Goal: Task Accomplishment & Management: Use online tool/utility

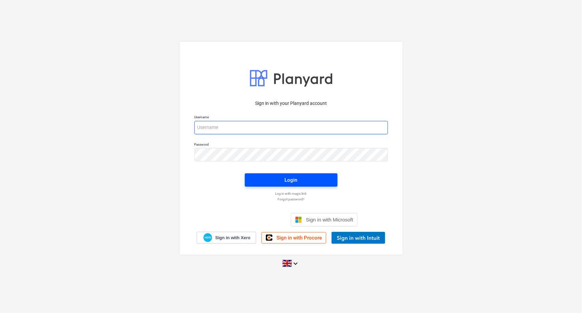
type input "[EMAIL_ADDRESS][DOMAIN_NAME]"
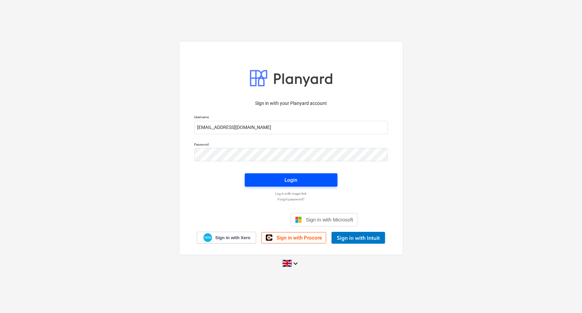
click at [323, 181] on span "Login" at bounding box center [291, 180] width 77 height 9
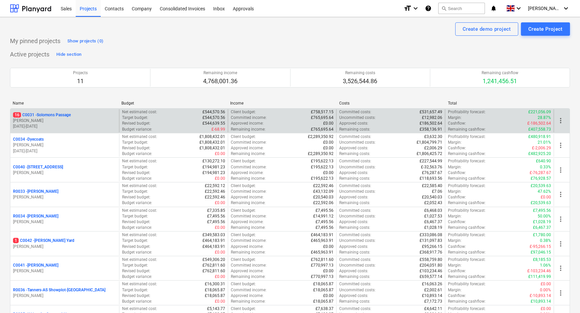
click at [42, 116] on p "16 C0031 - Solomons Passage" at bounding box center [42, 115] width 58 height 6
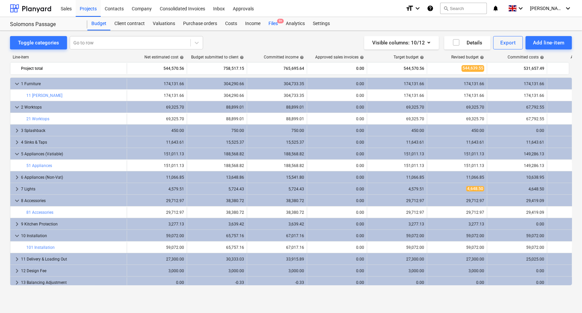
click at [276, 23] on div "Files 9+" at bounding box center [273, 23] width 17 height 13
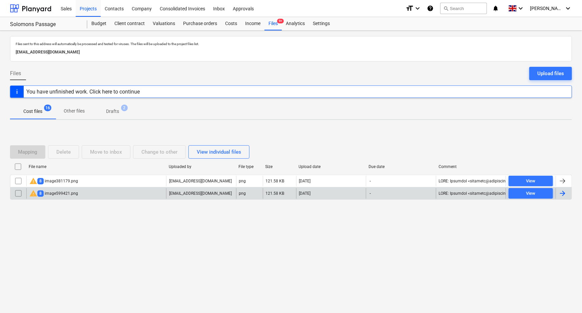
click at [66, 192] on div "warning 8 image599421.png" at bounding box center [53, 193] width 49 height 8
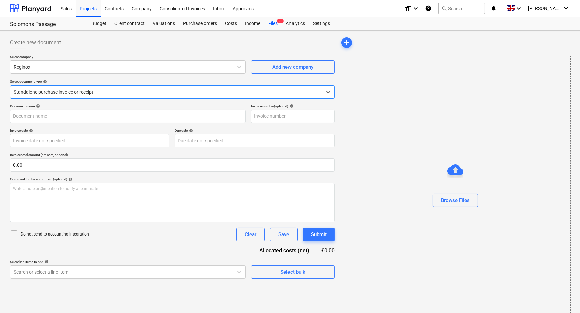
type input "S-INV293465"
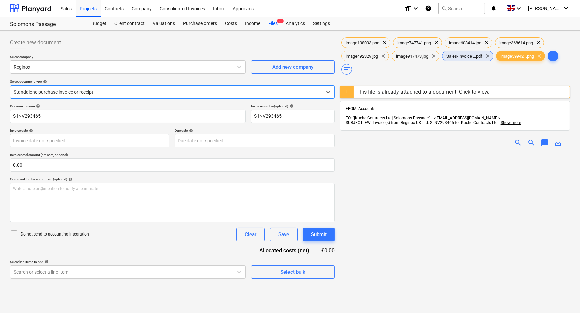
click at [462, 55] on span "Sales-Invoice ...pdf" at bounding box center [464, 56] width 44 height 5
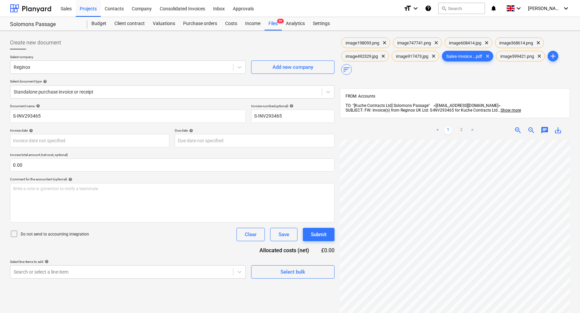
scroll to position [101, 12]
click at [58, 87] on div "Standalone purchase invoice or receipt" at bounding box center [166, 91] width 312 height 9
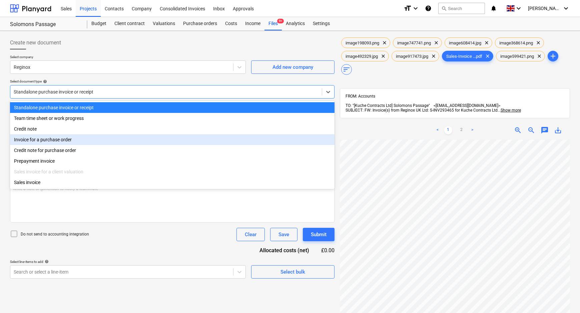
click at [47, 142] on div "Invoice for a purchase order" at bounding box center [172, 139] width 325 height 11
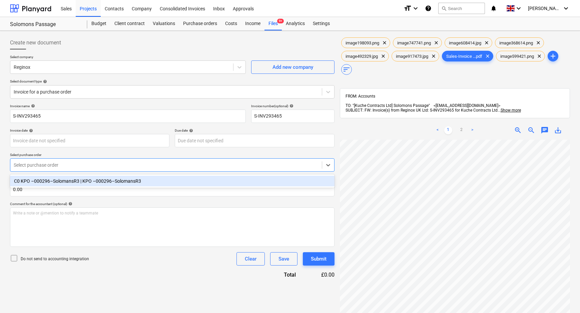
click at [45, 165] on div at bounding box center [166, 165] width 305 height 7
click at [51, 183] on div "C0 KPO –000296–SolomansR3 | KPO –000296–SolomansR3" at bounding box center [172, 181] width 325 height 11
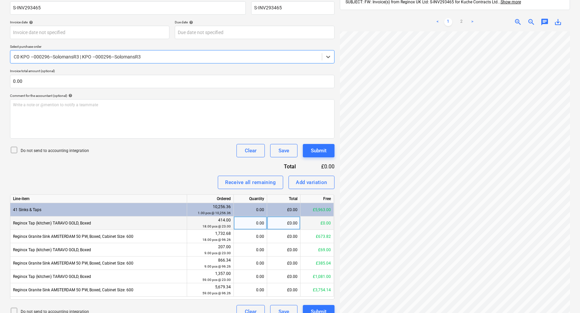
scroll to position [122, 0]
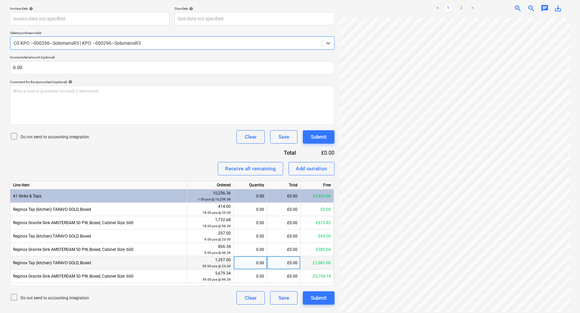
click at [241, 264] on div "0.00" at bounding box center [251, 262] width 28 height 13
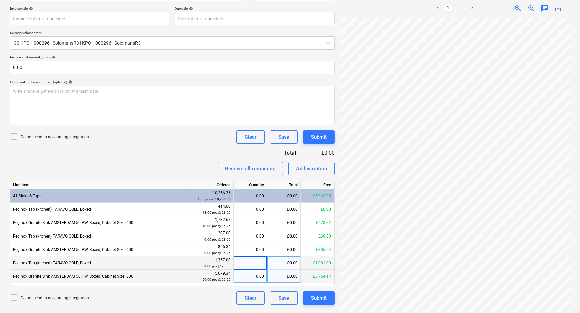
click at [241, 281] on div "0.00" at bounding box center [251, 275] width 28 height 13
type input "20"
click at [244, 264] on div "0.00" at bounding box center [251, 262] width 28 height 13
click at [248, 275] on div "20.00" at bounding box center [251, 275] width 28 height 13
type input "21"
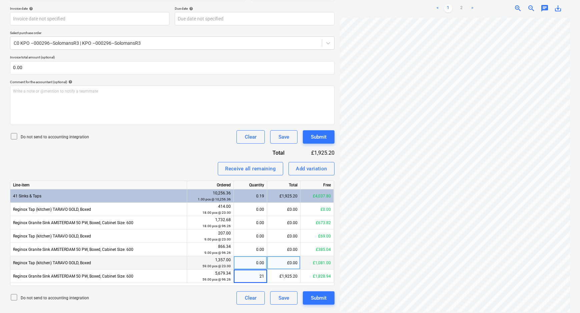
click at [255, 260] on div "0.00" at bounding box center [251, 262] width 28 height 13
type input "28"
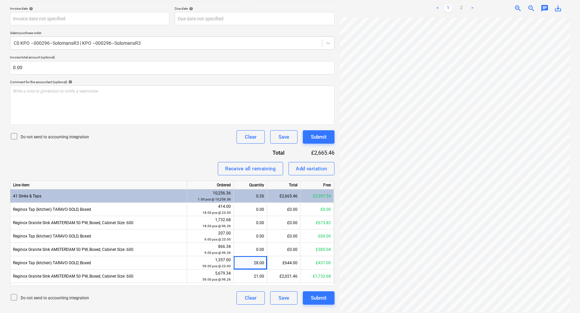
click at [148, 166] on div "Receive all remaining Add variation" at bounding box center [172, 168] width 325 height 13
